Goal: Find specific page/section: Find specific page/section

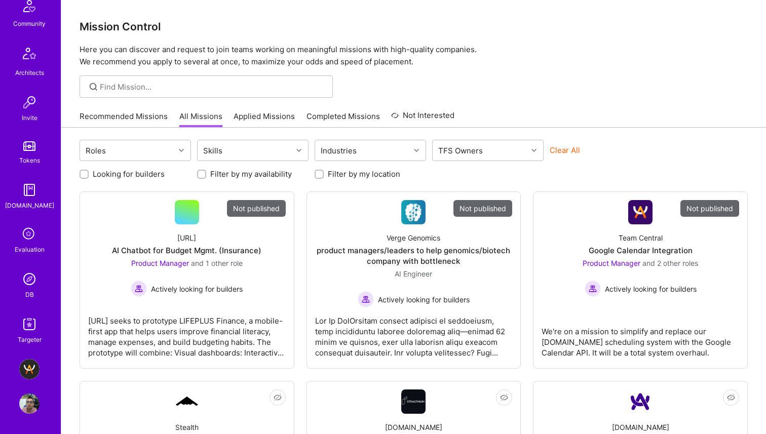
scroll to position [247, 0]
click at [23, 284] on img at bounding box center [29, 279] width 20 height 20
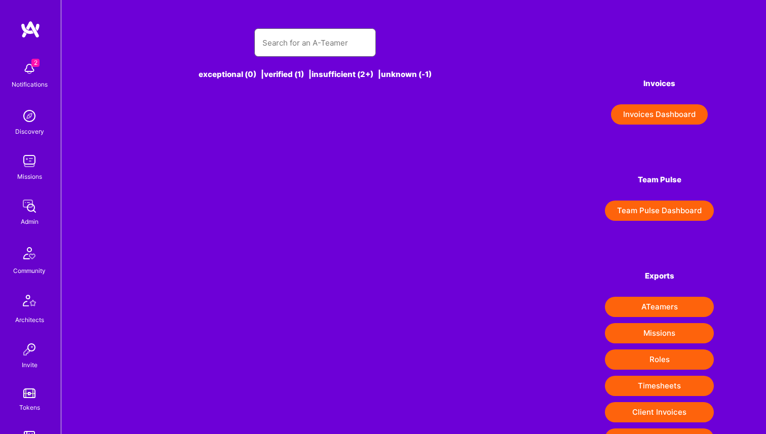
click at [298, 43] on input "text" at bounding box center [314, 43] width 105 height 26
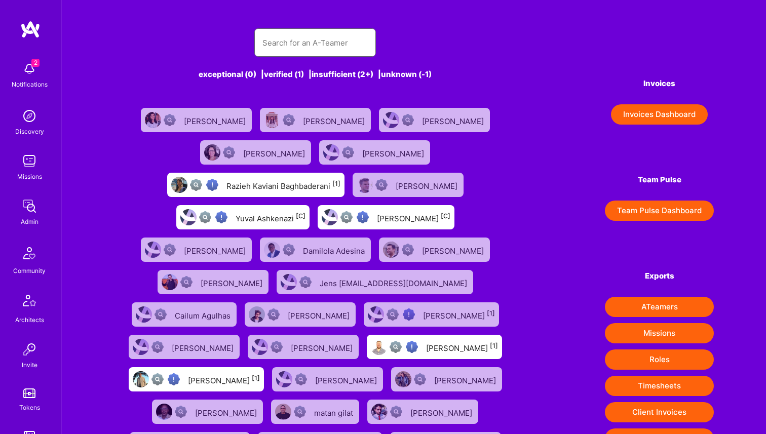
paste input "[PERSON_NAME]"
type input "[PERSON_NAME]"
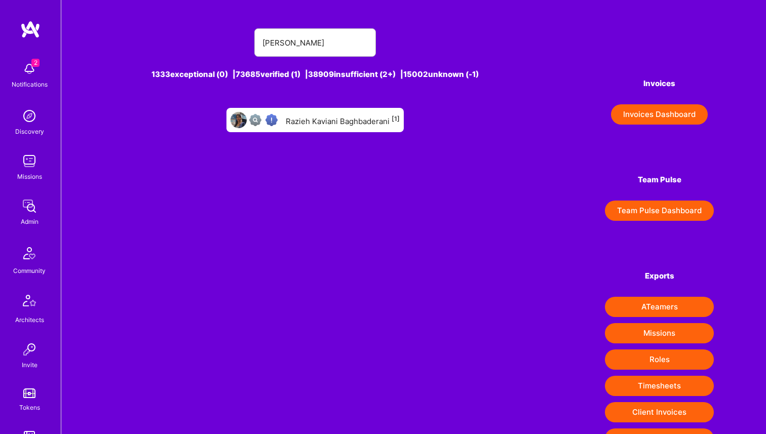
click at [313, 113] on div "[PERSON_NAME] [1]" at bounding box center [314, 120] width 177 height 24
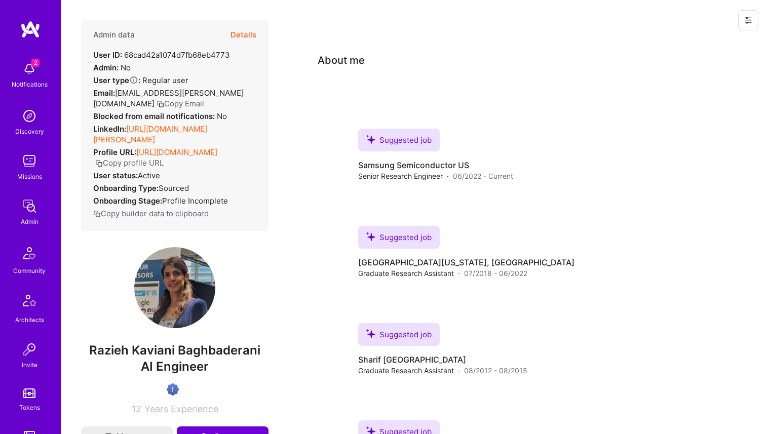
click at [242, 38] on button "Details" at bounding box center [243, 34] width 26 height 29
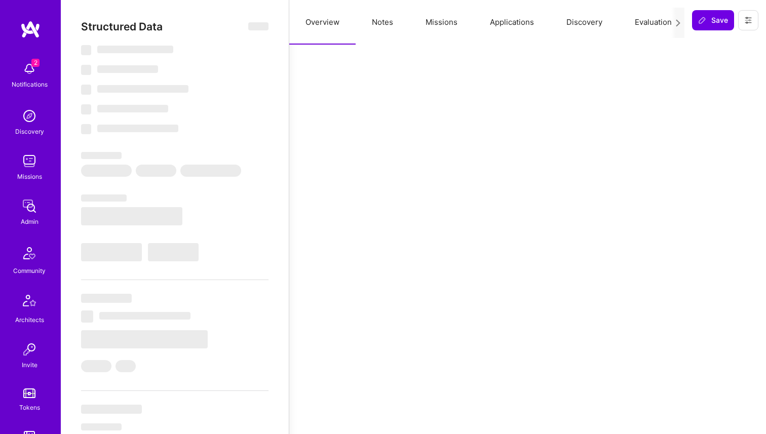
select select "Verified"
select select "US"
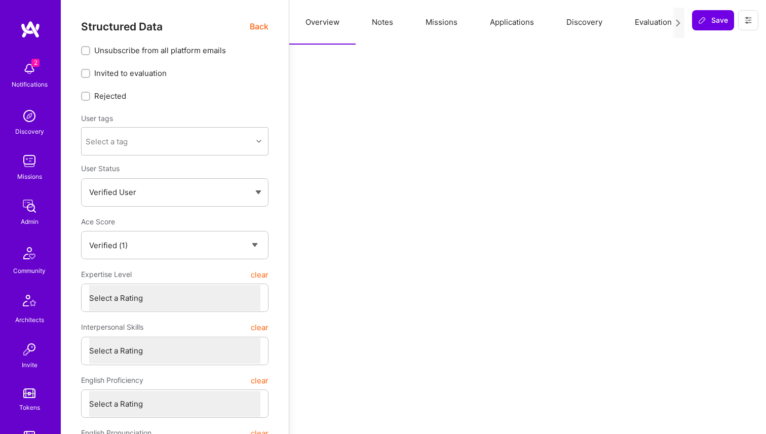
click at [388, 20] on button "Notes" at bounding box center [383, 22] width 54 height 45
type textarea "x"
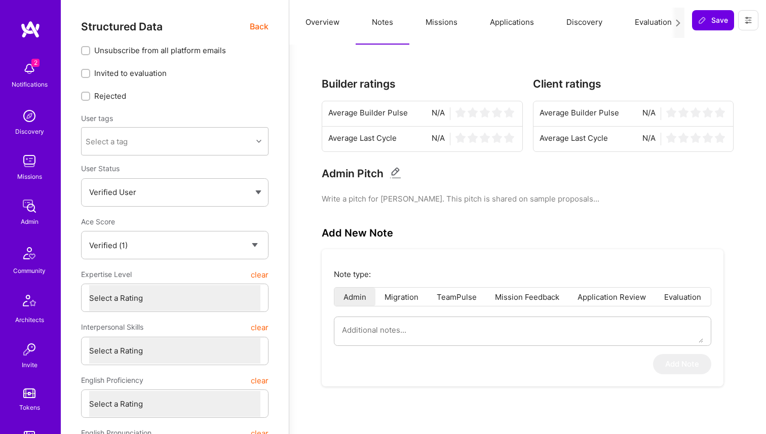
click at [453, 21] on button "Missions" at bounding box center [441, 22] width 64 height 45
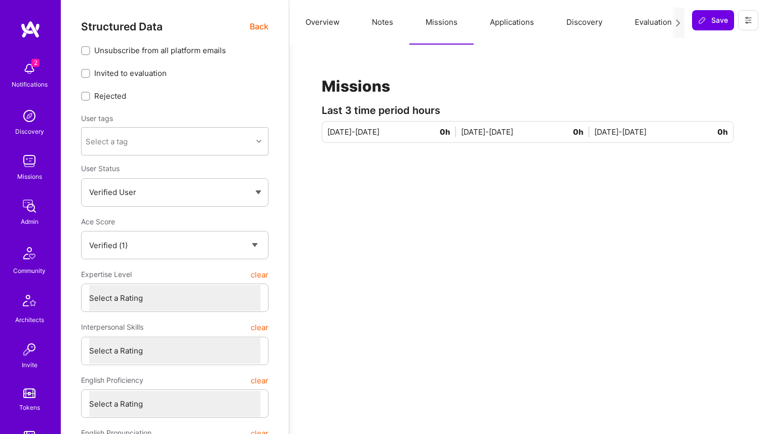
click at [516, 28] on button "Applications" at bounding box center [512, 22] width 76 height 45
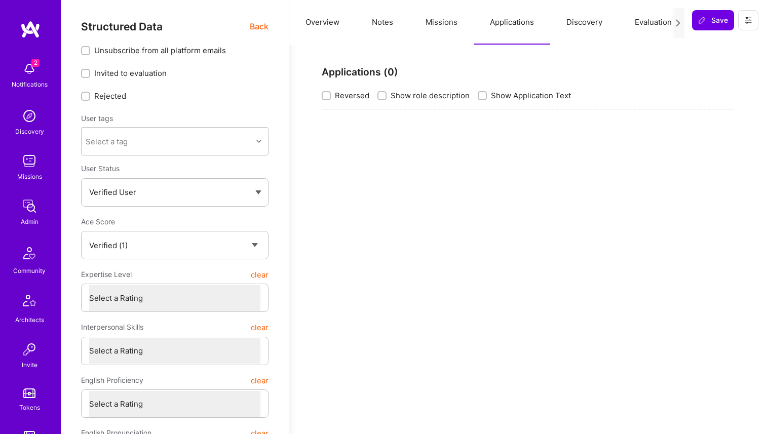
click at [253, 26] on span "Back" at bounding box center [259, 26] width 19 height 13
